Goal: Communication & Community: Answer question/provide support

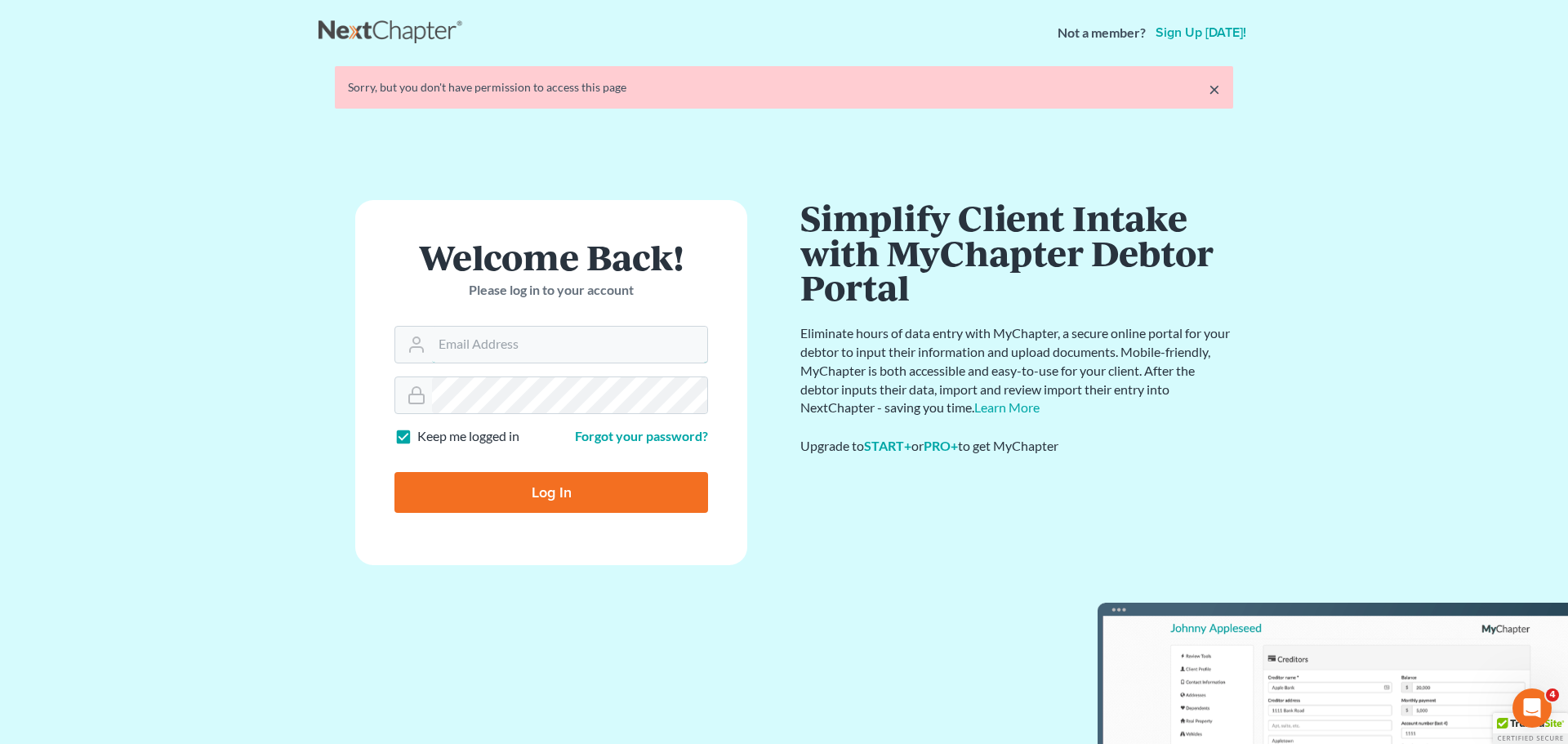
type input "[PERSON_NAME][EMAIL_ADDRESS][DOMAIN_NAME]"
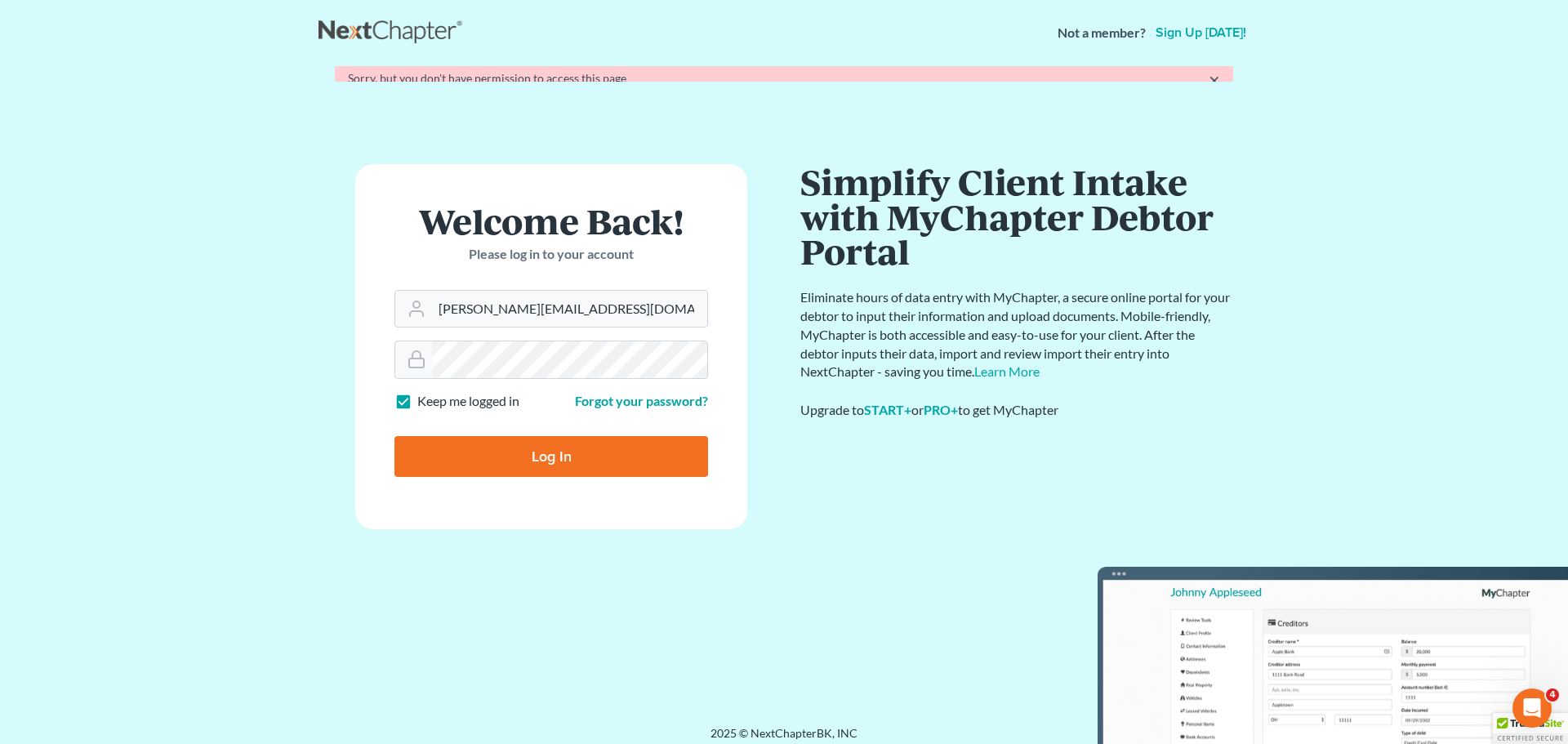
click at [544, 485] on form "Welcome Back! Please log in to your account Email Address alan@bulielaw.com Pas…" at bounding box center [551, 346] width 392 height 365
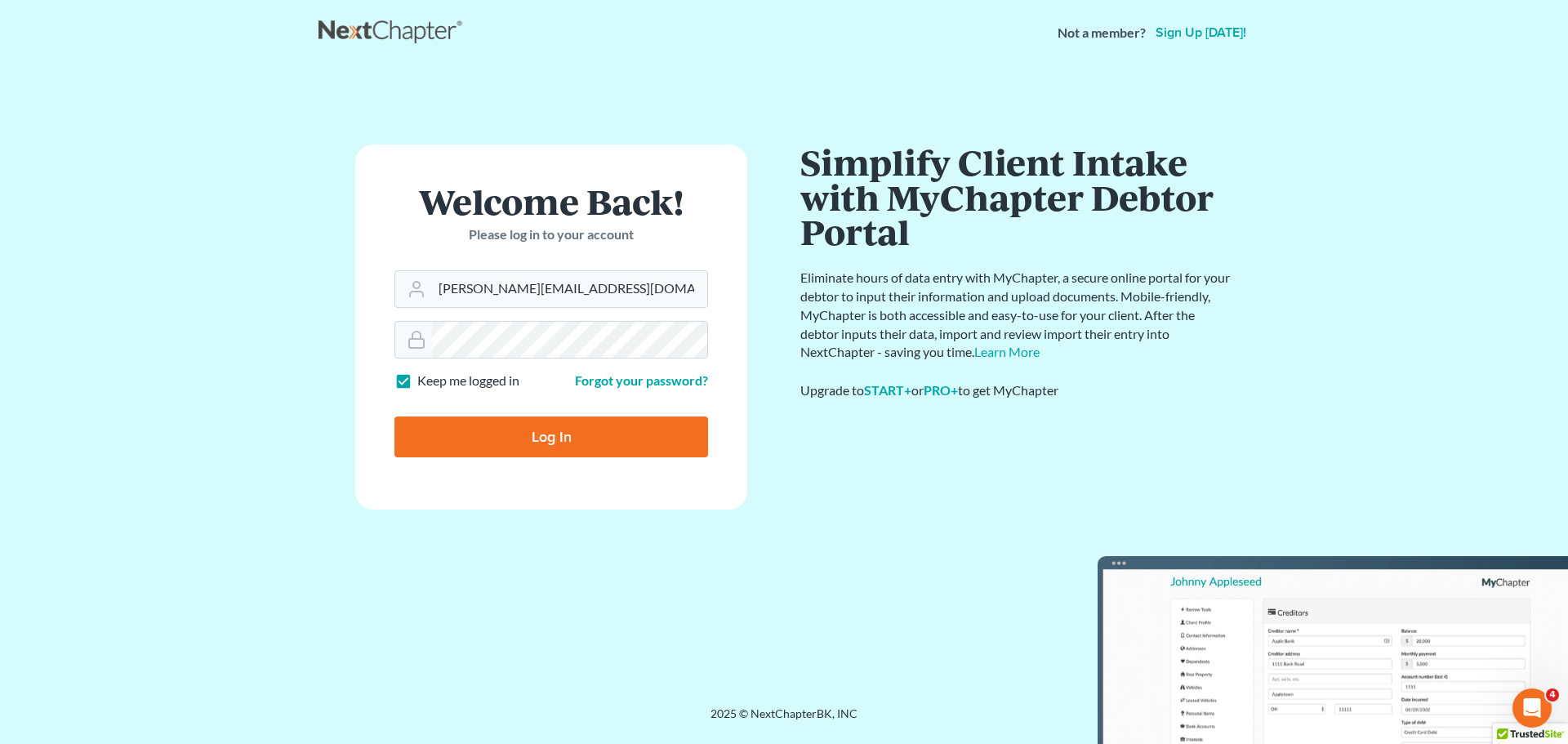
click at [549, 435] on input "Log In" at bounding box center [551, 436] width 313 height 41
type input "Thinking..."
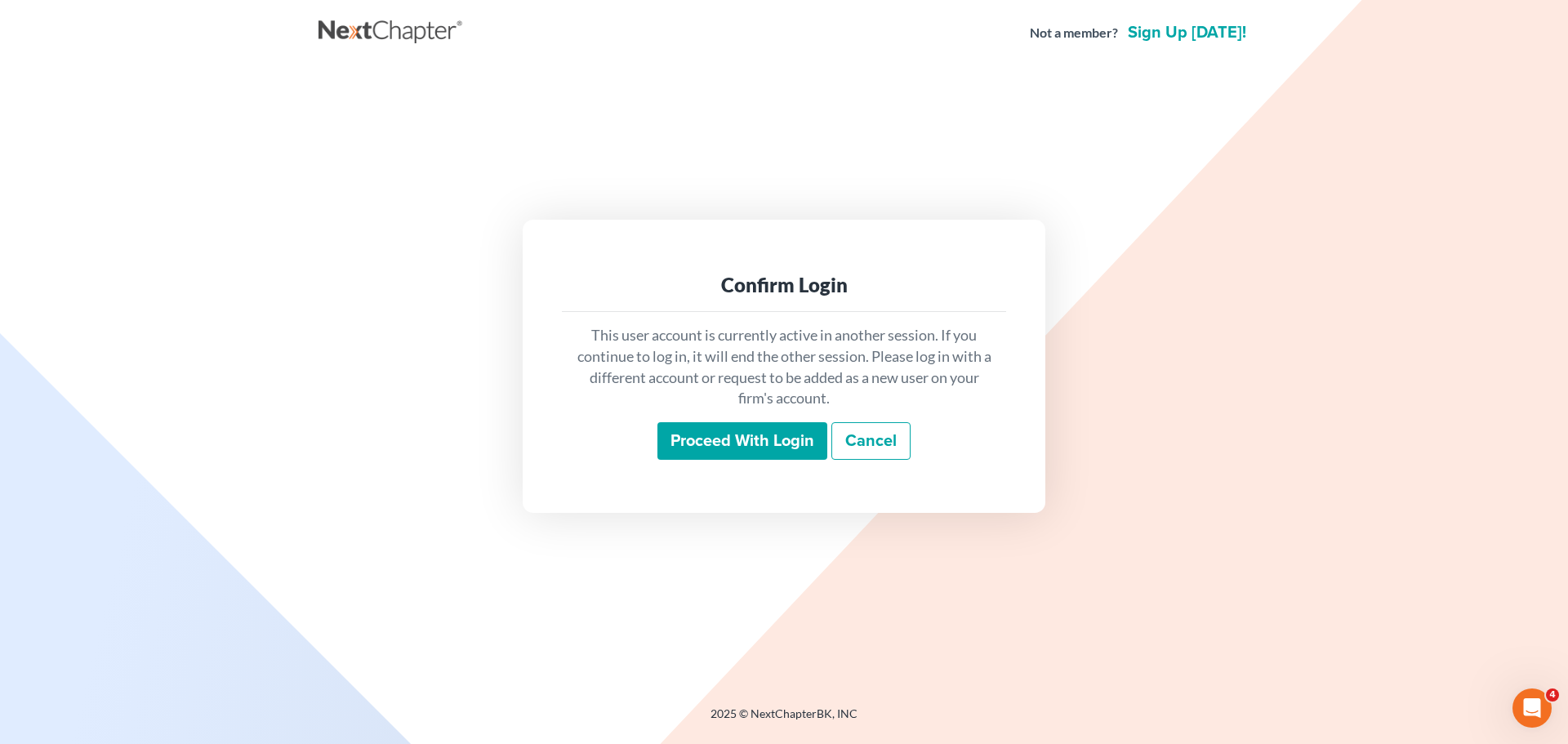
click at [730, 429] on input "Proceed with login" at bounding box center [742, 440] width 170 height 37
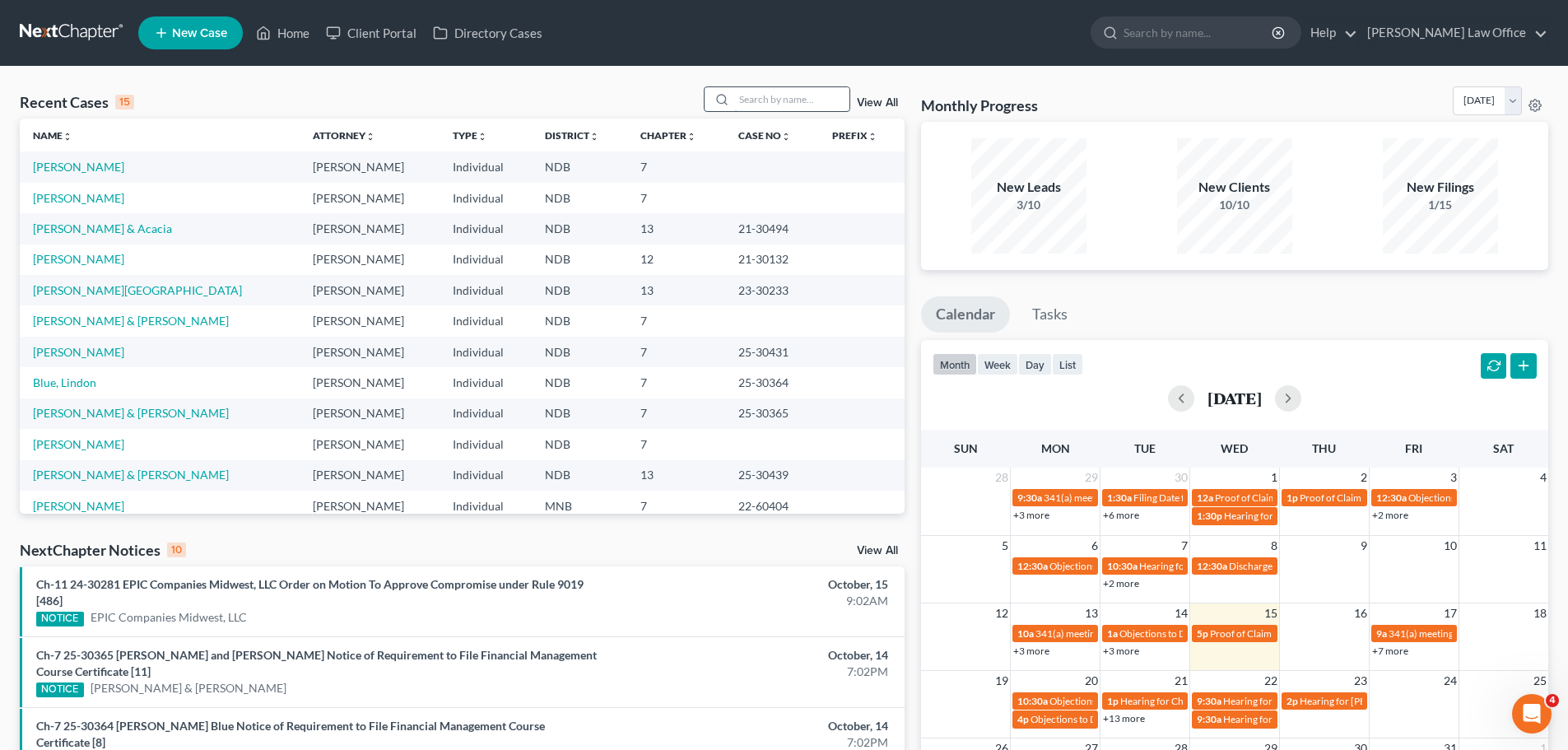
click at [759, 99] on input "search" at bounding box center [791, 98] width 115 height 24
type input "frey"
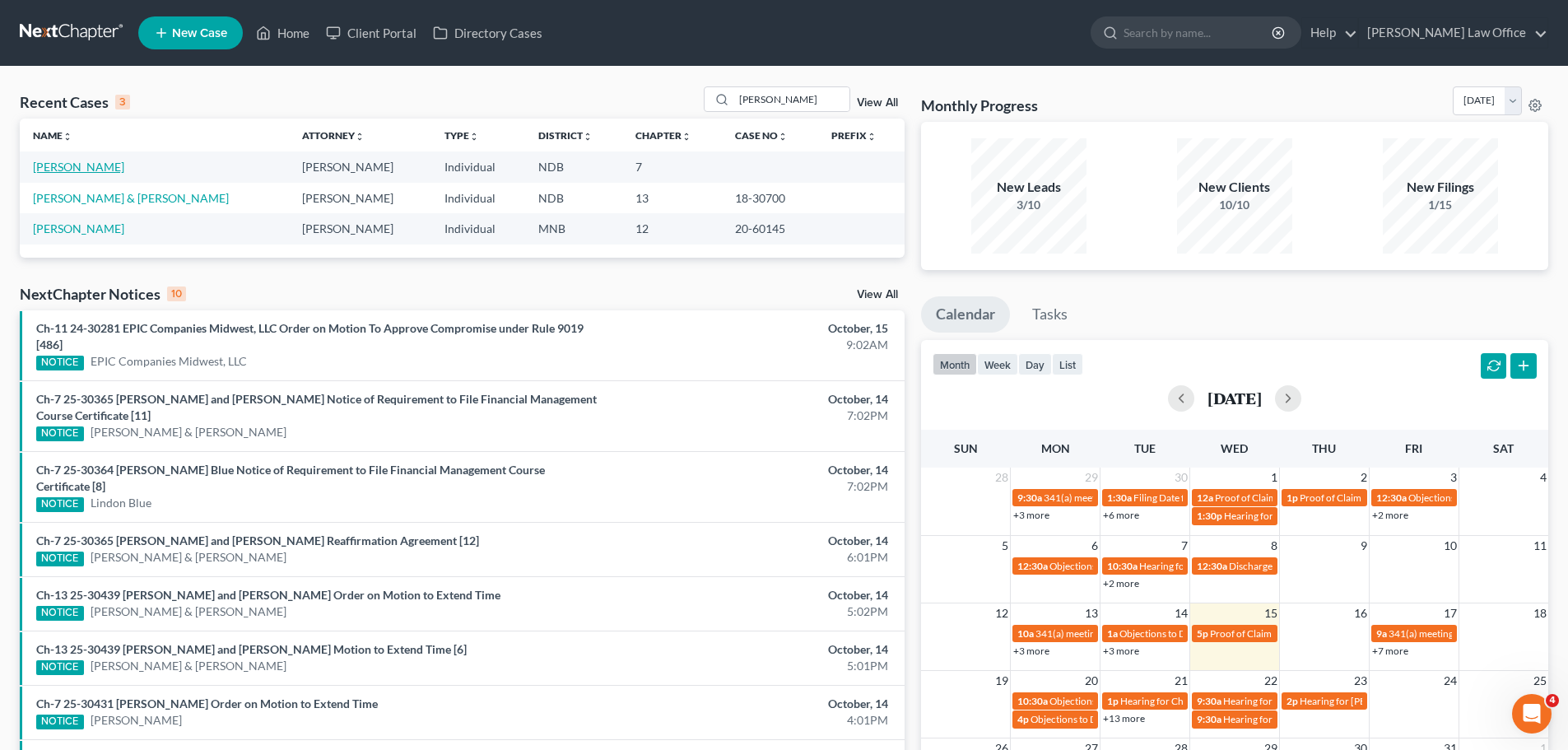
click at [76, 167] on link "Frey, Stacey" at bounding box center [79, 167] width 91 height 14
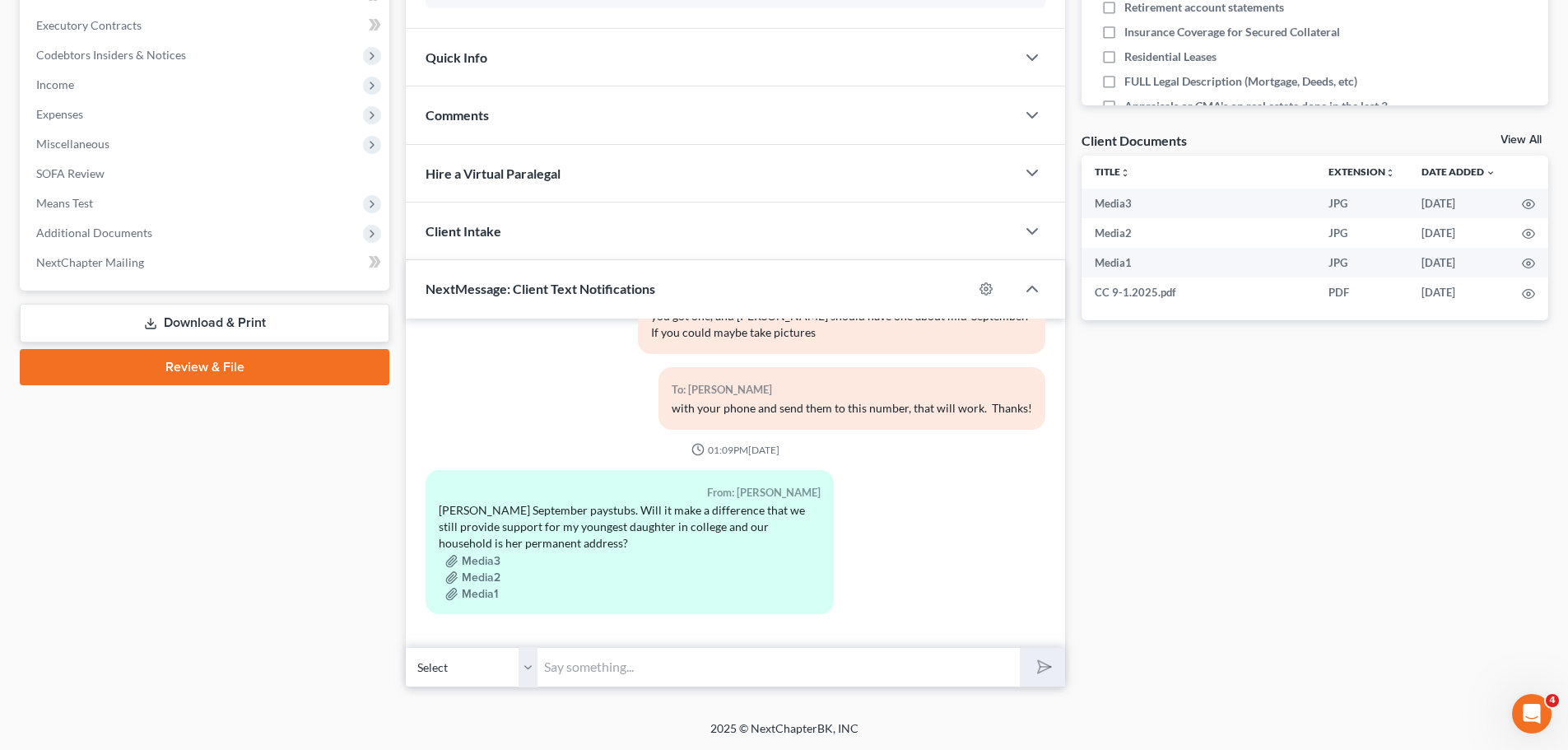
scroll to position [525, 0]
click at [566, 674] on input "text" at bounding box center [779, 667] width 483 height 40
type input "F"
type input "Stacey, I think we can work with"
click at [1020, 647] on button "submit" at bounding box center [1042, 667] width 46 height 39
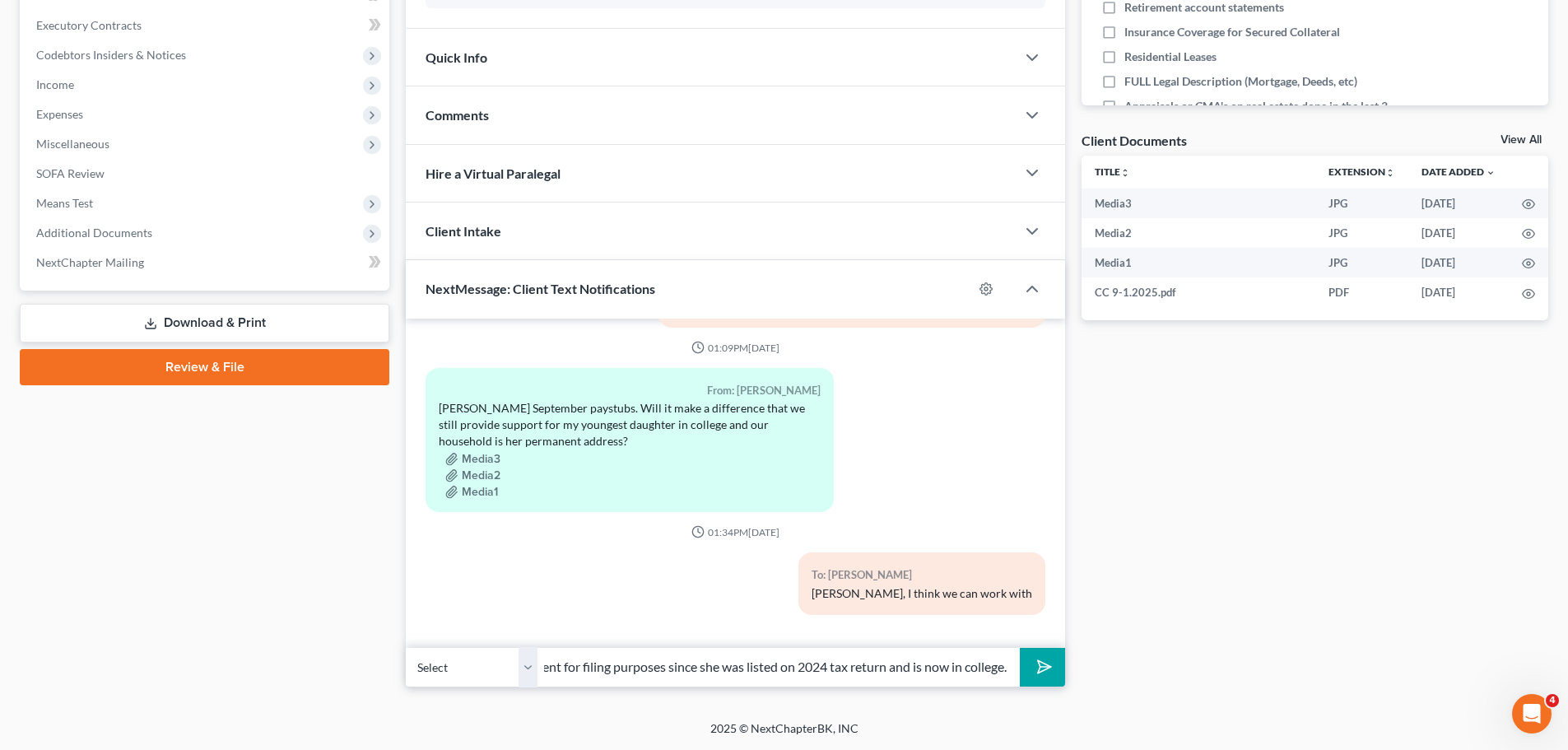
scroll to position [0, 131]
type input "daughter as a dependent for filing purposes since she was listed on 2024 tax re…"
click at [1020, 647] on button "submit" at bounding box center [1042, 667] width 46 height 39
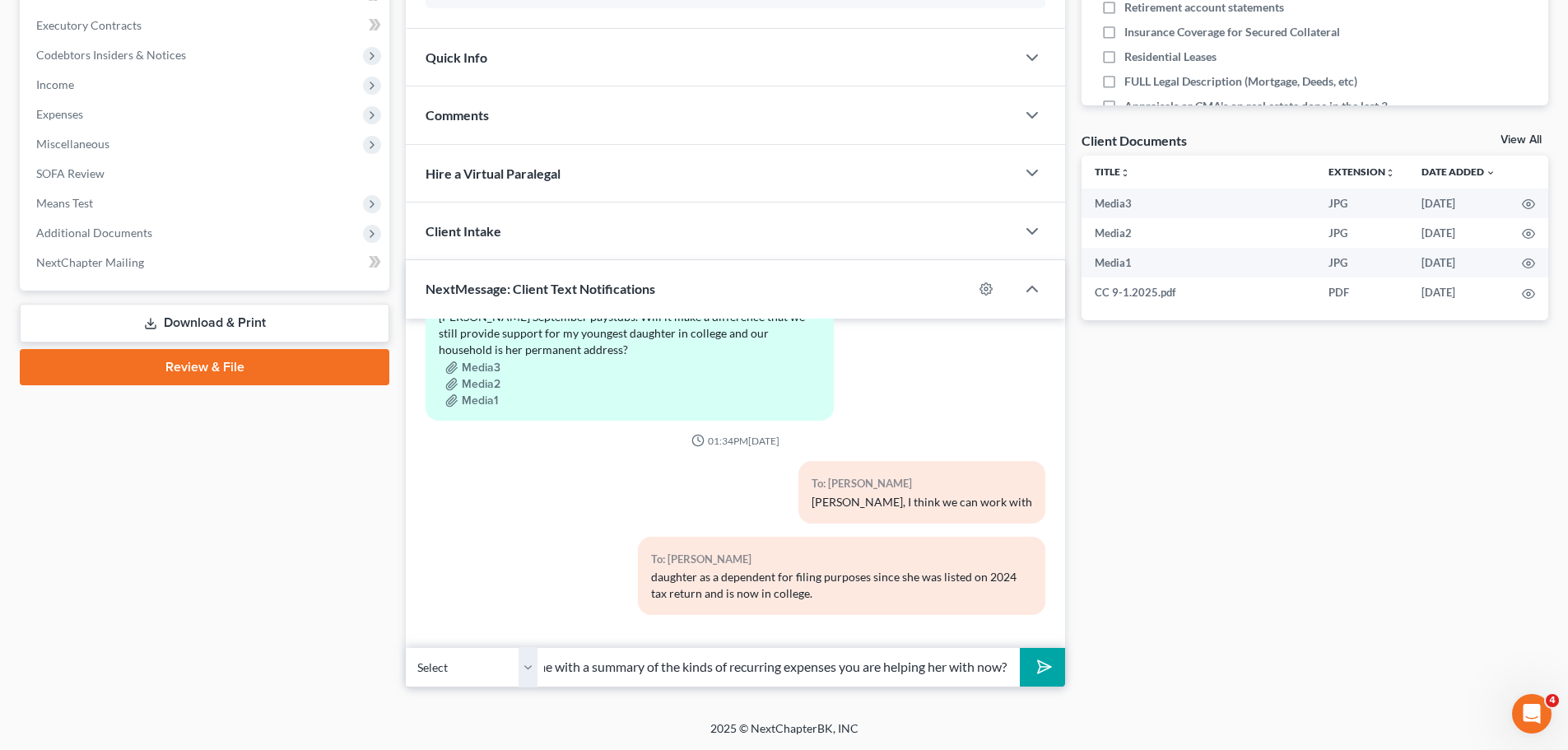
scroll to position [0, 110]
type input "can you provide me with a summary of the kinds of recurring expenses you are he…"
click at [1020, 647] on button "submit" at bounding box center [1042, 667] width 46 height 39
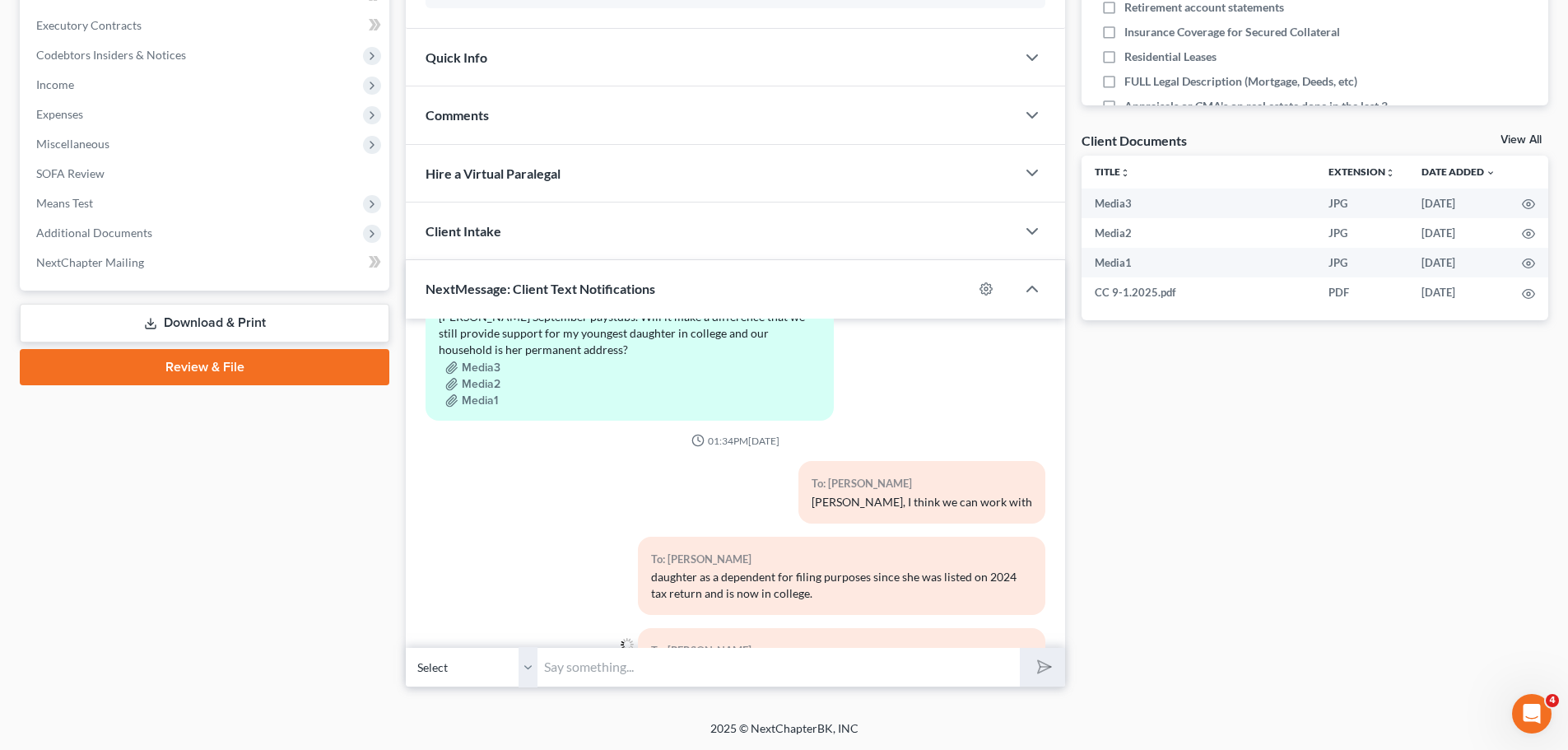
scroll to position [811, 0]
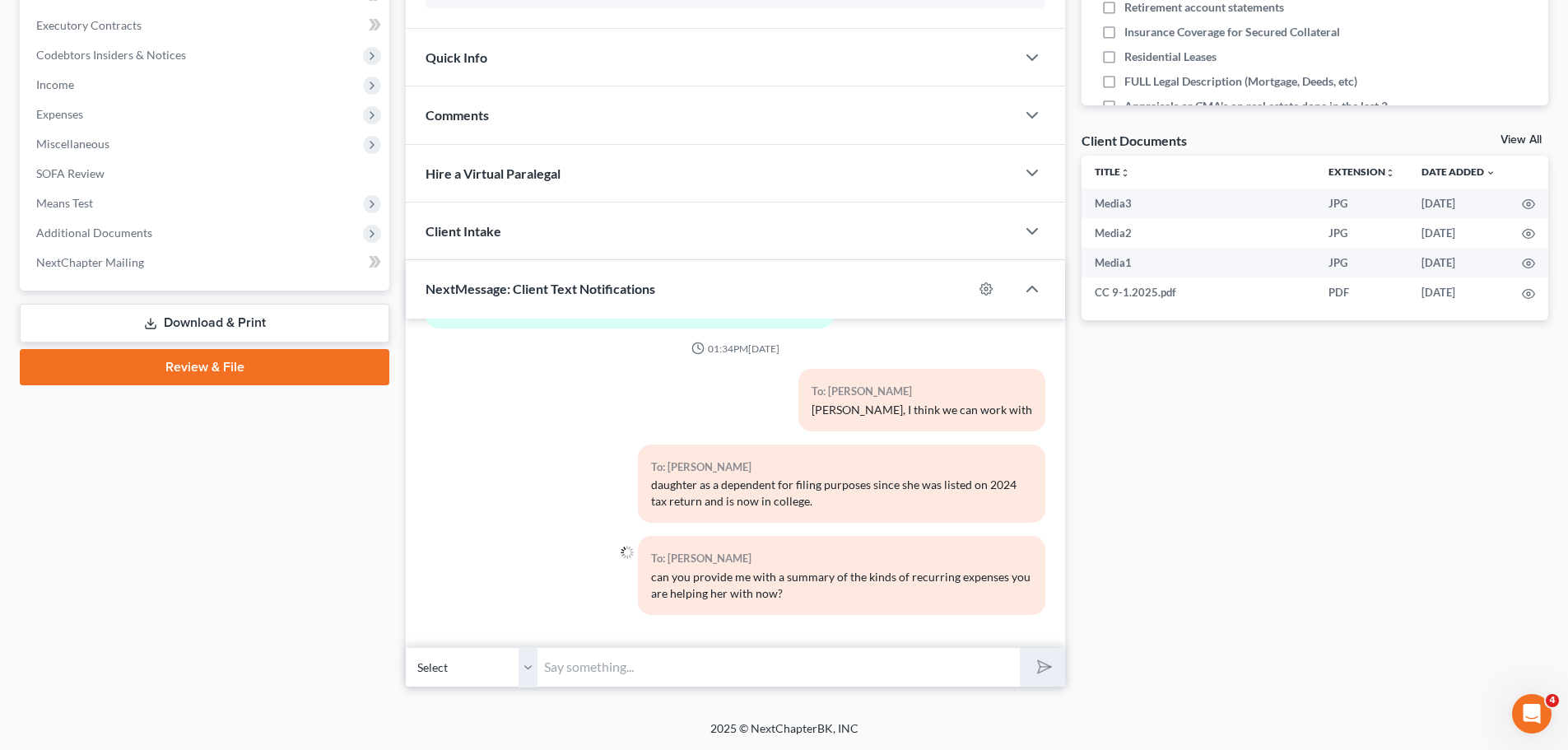
click at [1233, 572] on div "Docs Tasks Events Fees Timer 0% Completed Nothing here yet! Initial Consultatio…" at bounding box center [1314, 180] width 483 height 1016
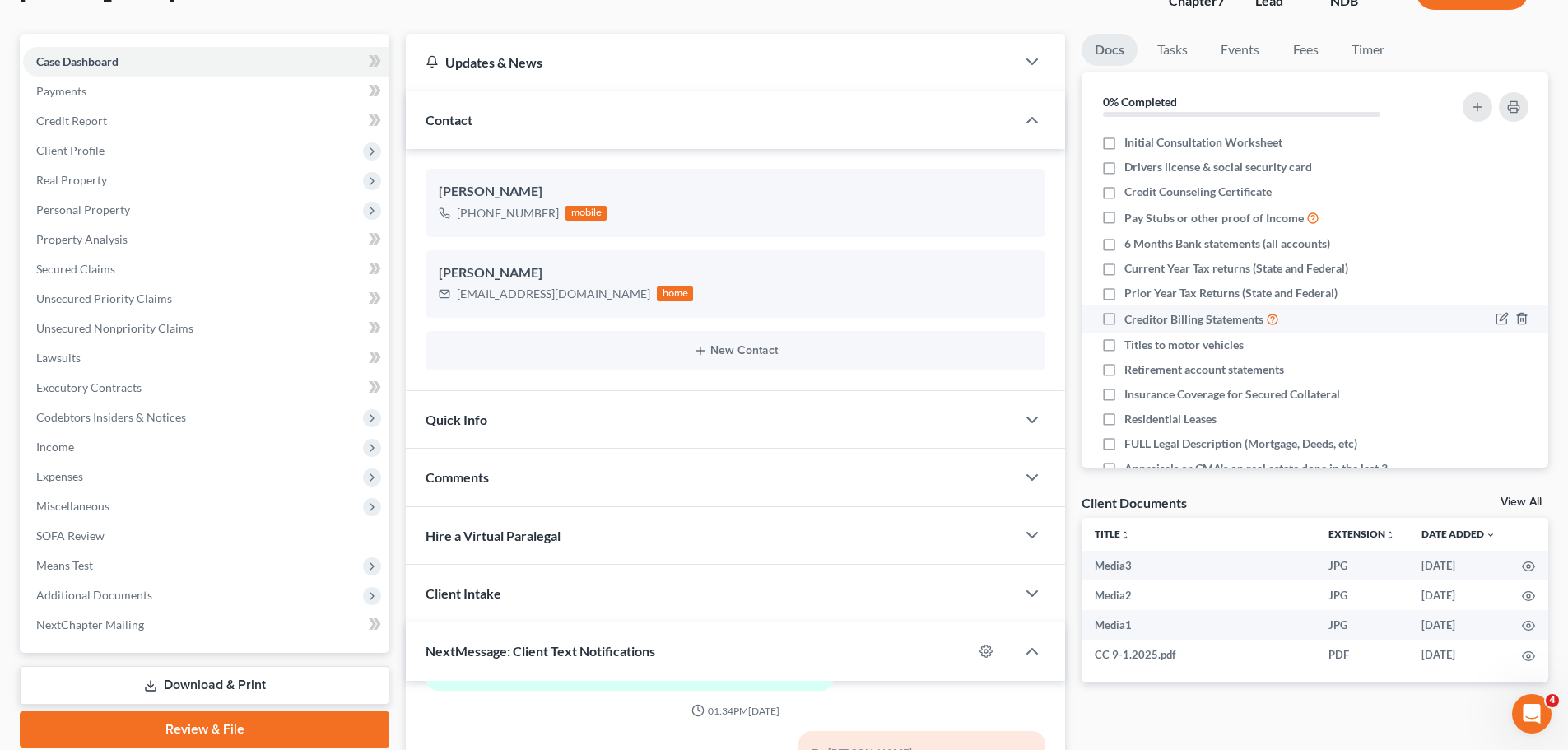
scroll to position [0, 0]
